Goal: Task Accomplishment & Management: Use online tool/utility

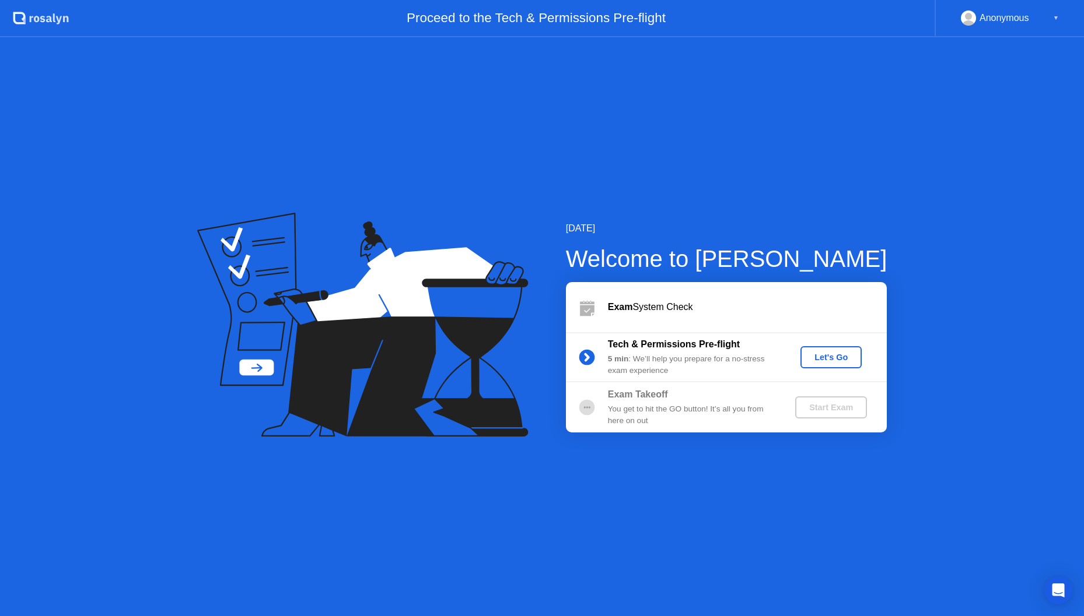
click at [833, 360] on div "Let's Go" at bounding box center [831, 357] width 52 height 9
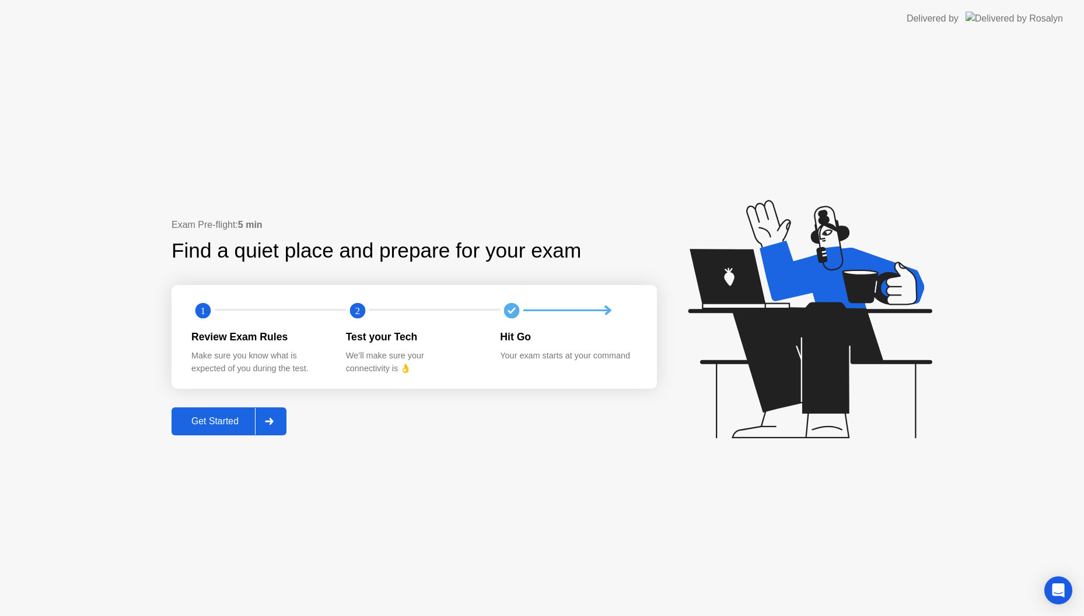
click at [223, 420] on div "Get Started" at bounding box center [215, 421] width 80 height 10
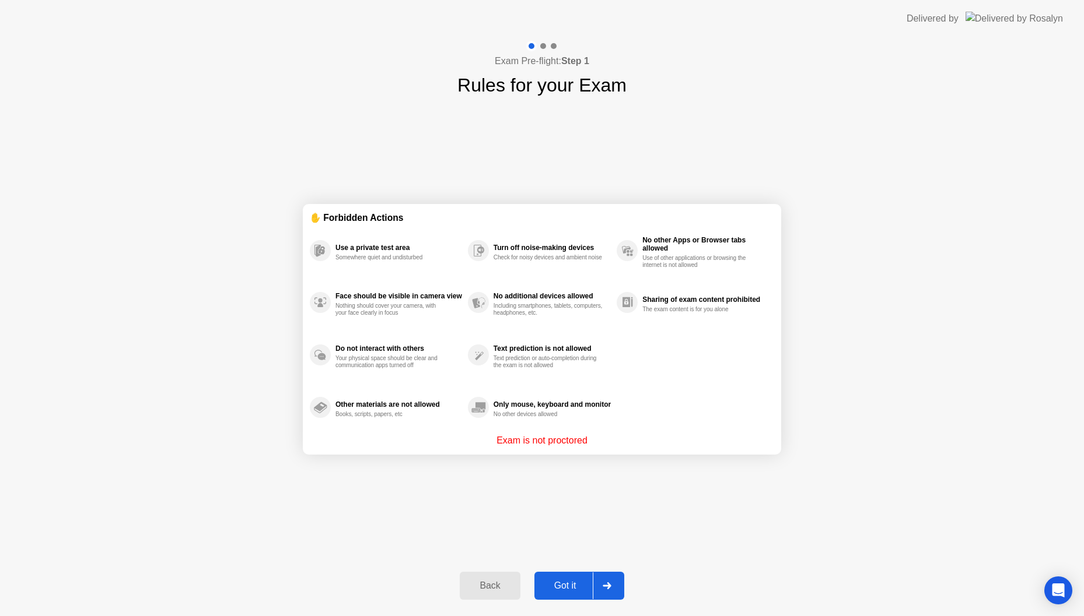
click at [567, 581] on div "Got it" at bounding box center [565, 586] width 55 height 10
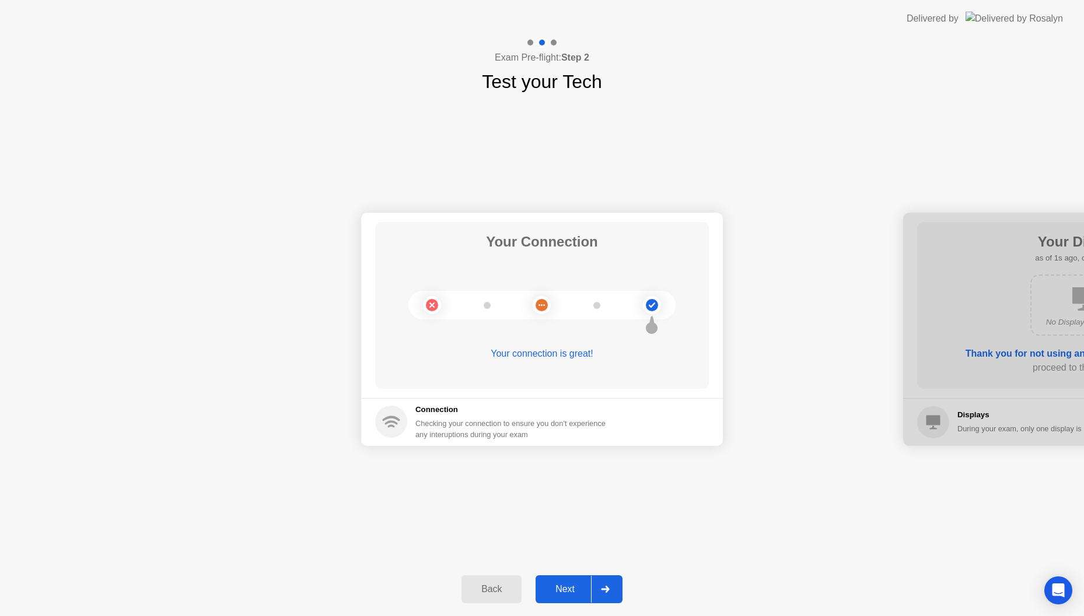
click at [567, 580] on button "Next" at bounding box center [578, 590] width 87 height 28
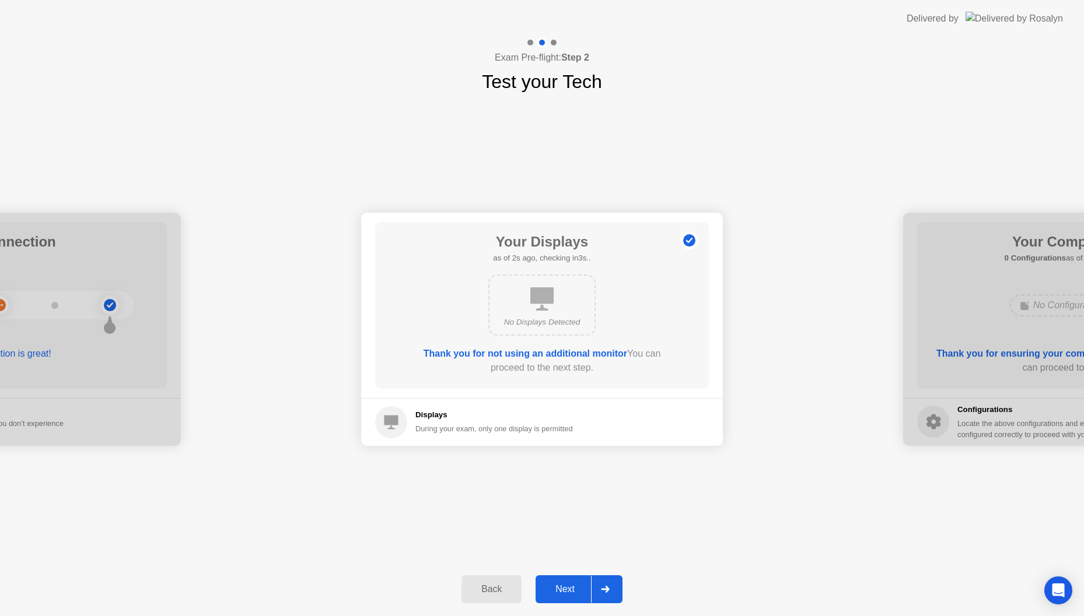
click at [567, 580] on button "Next" at bounding box center [578, 590] width 87 height 28
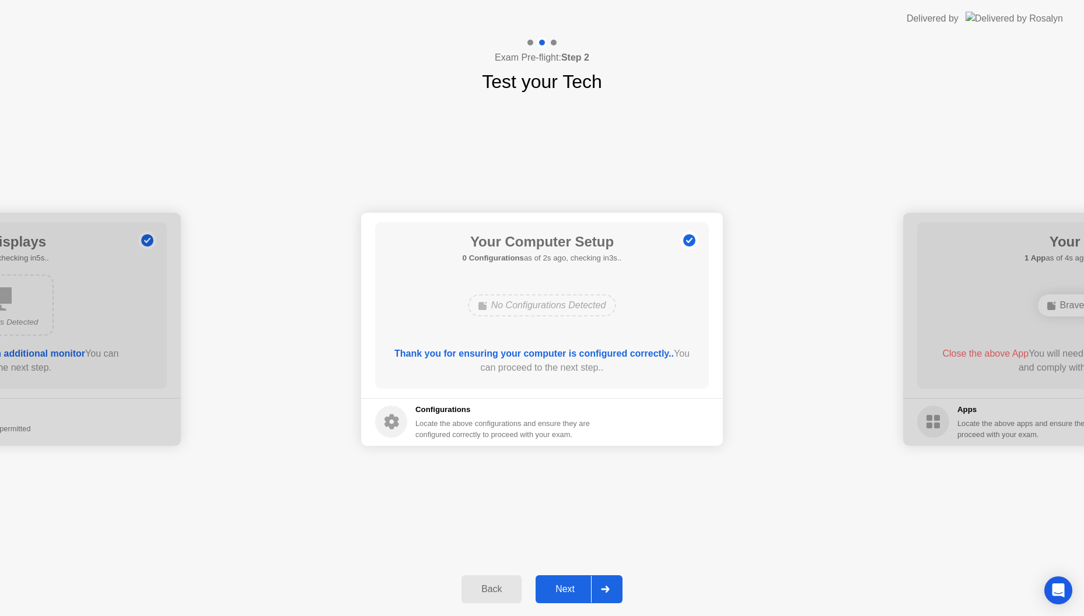
click at [567, 580] on button "Next" at bounding box center [578, 590] width 87 height 28
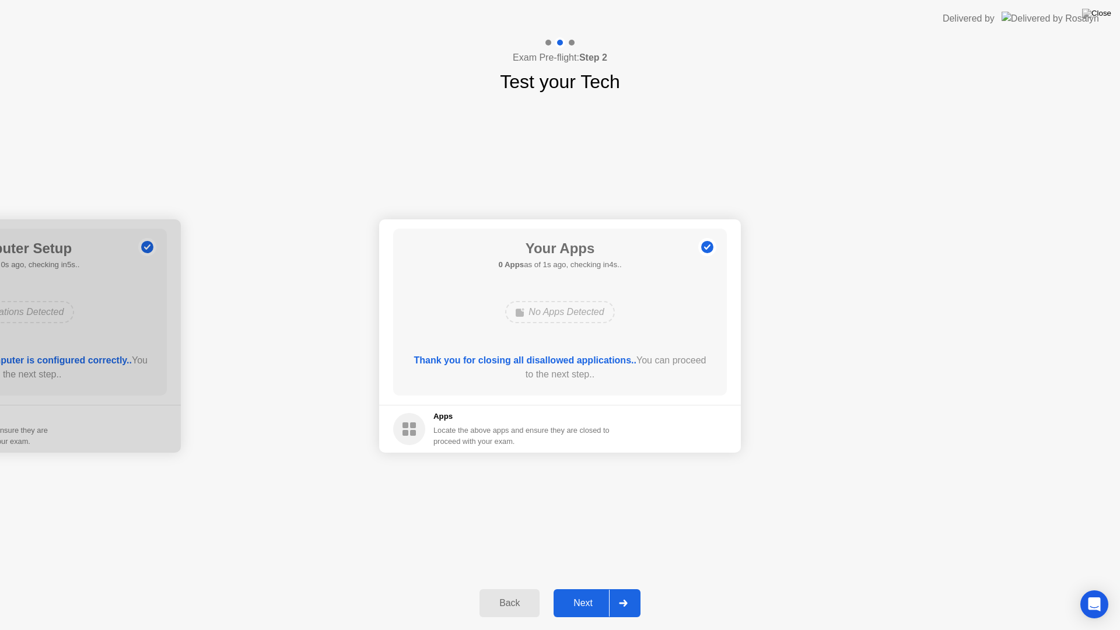
click at [591, 598] on div "Next" at bounding box center [583, 603] width 52 height 10
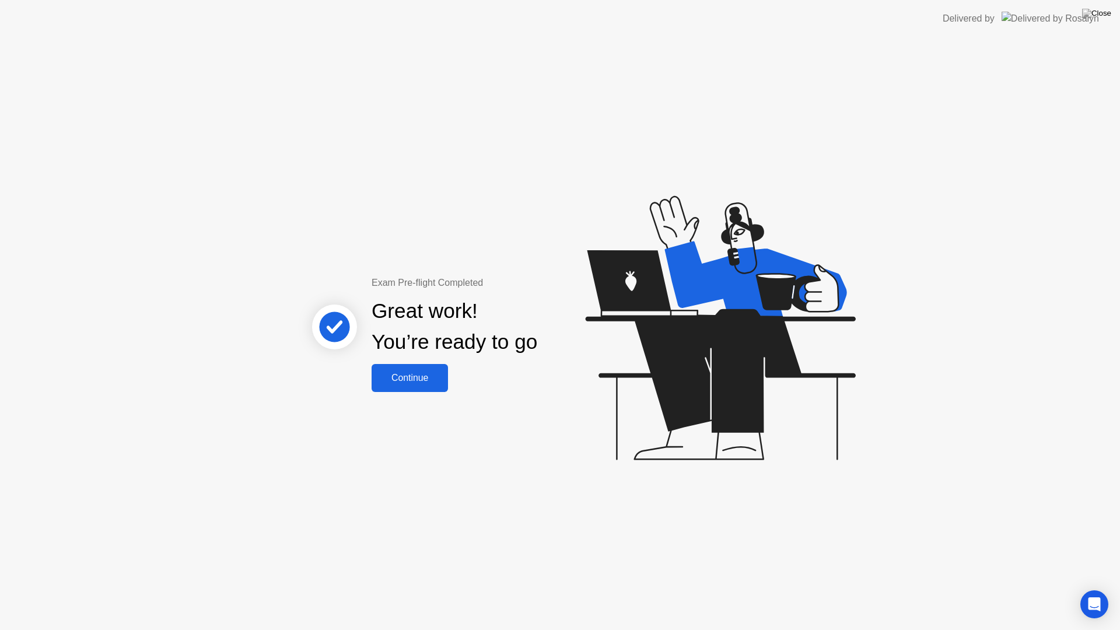
click at [416, 381] on div "Continue" at bounding box center [409, 378] width 69 height 10
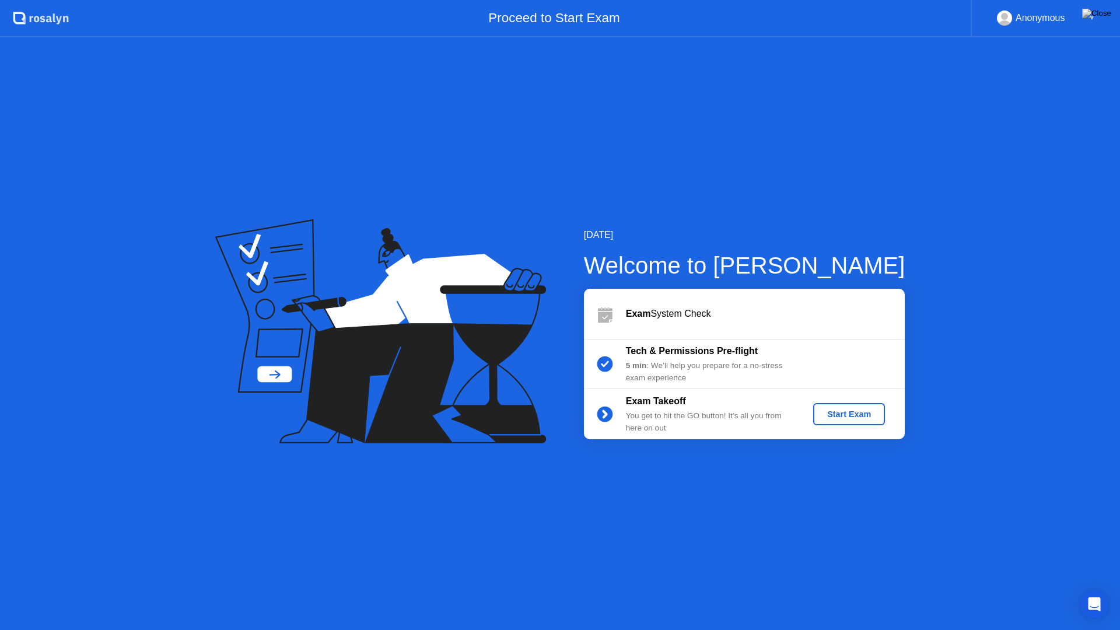
click at [861, 419] on div "Start Exam" at bounding box center [849, 413] width 62 height 9
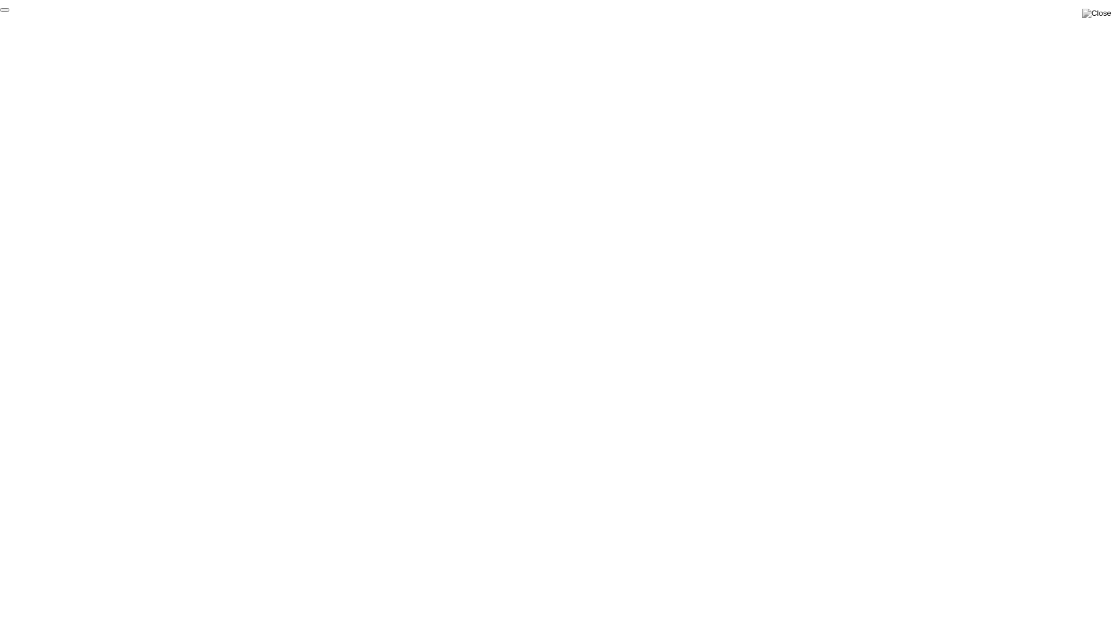
click div "End Proctoring Session"
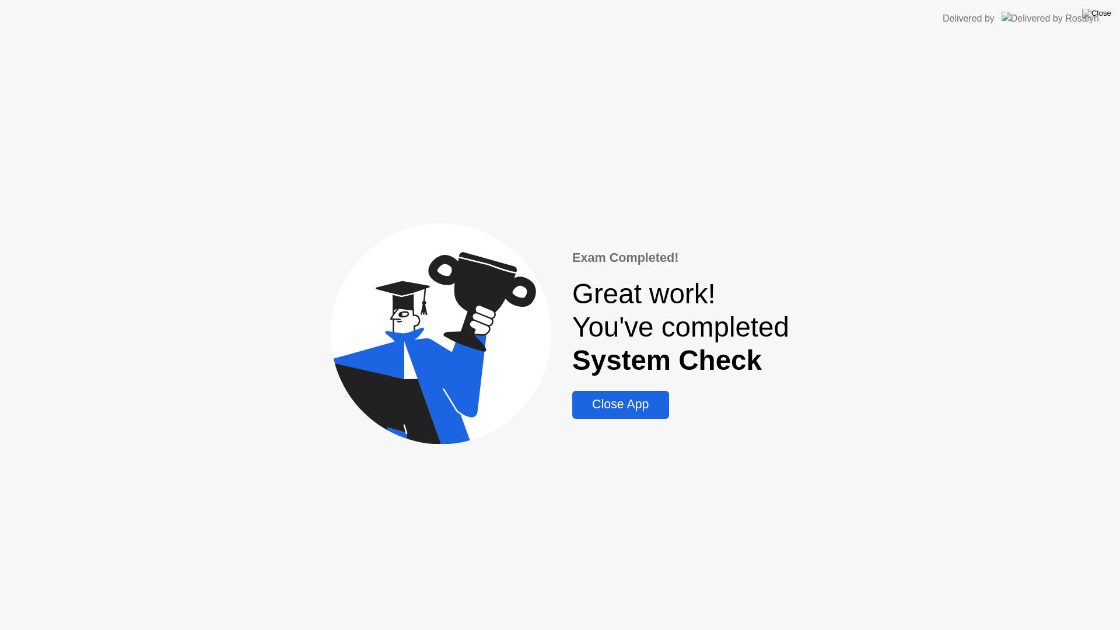
click at [643, 404] on div "Close App" at bounding box center [620, 404] width 89 height 15
